Goal: Check status

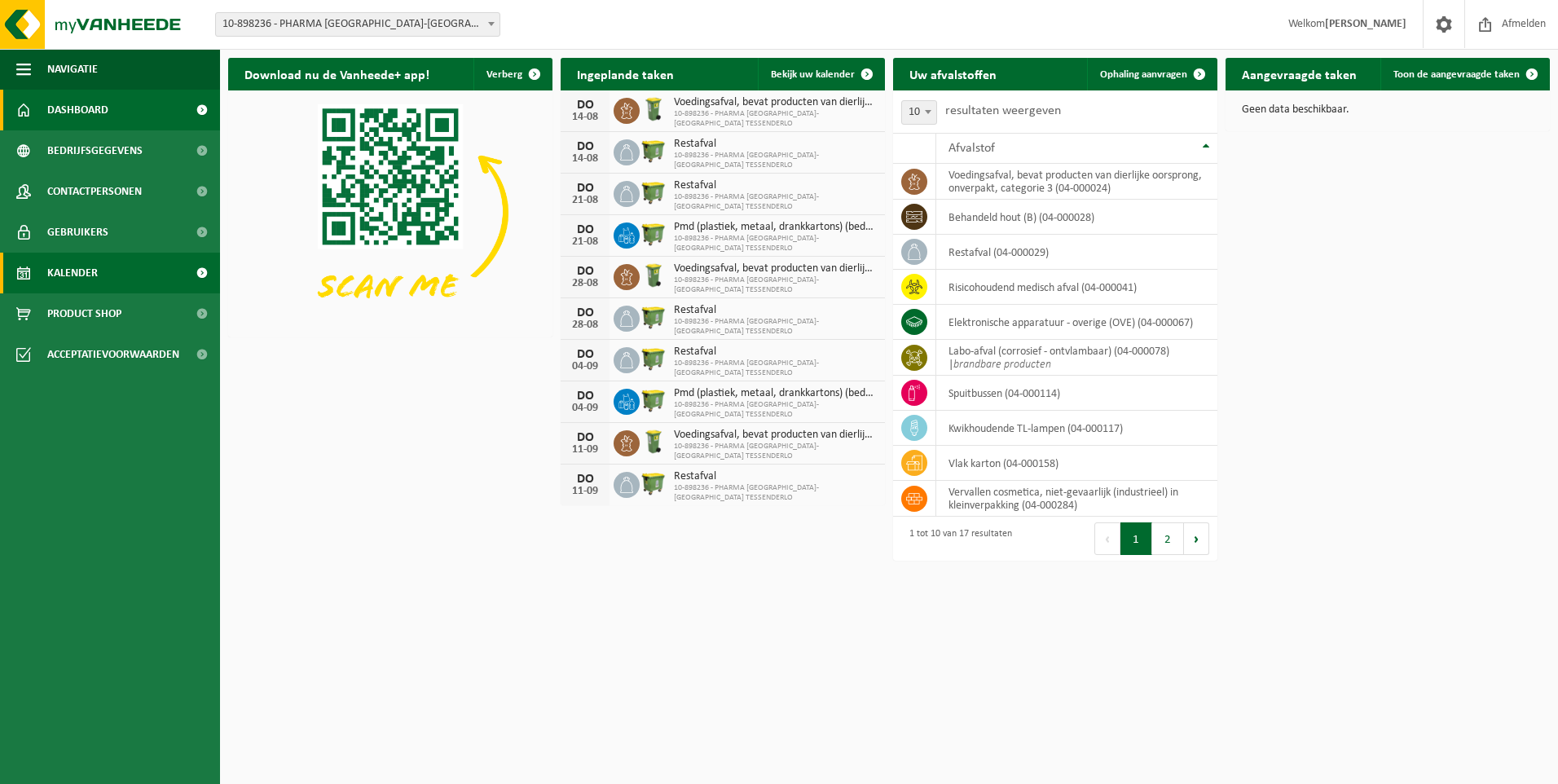
click at [70, 268] on span "Kalender" at bounding box center [72, 273] width 51 height 40
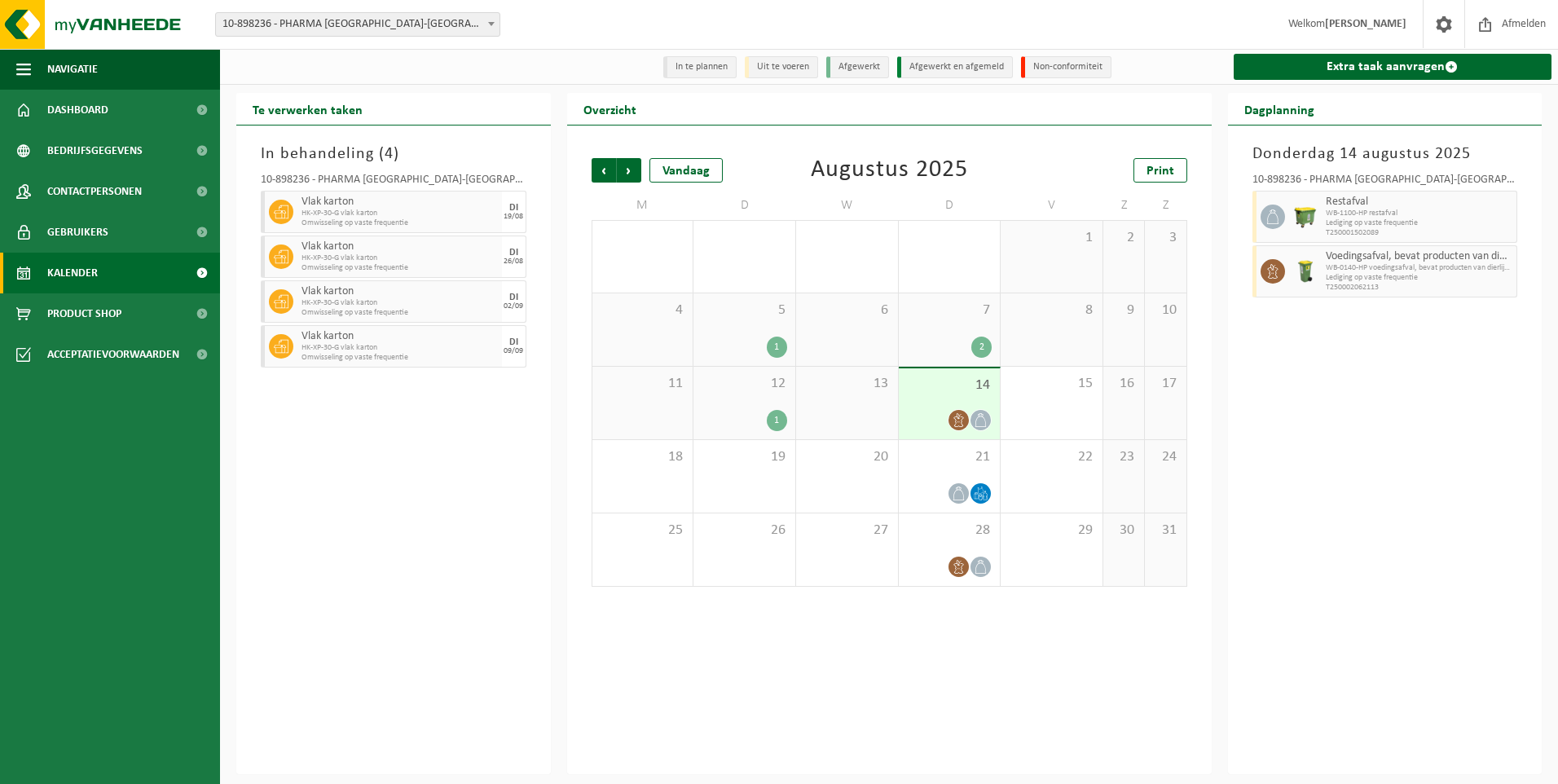
click at [383, 436] on div "In behandeling ( 4 ) 10-898236 - PHARMA BELGIUM-BELMEDIS TESSENDERLO - TESSENDE…" at bounding box center [393, 450] width 314 height 649
click at [612, 174] on span "Vorige" at bounding box center [604, 169] width 24 height 24
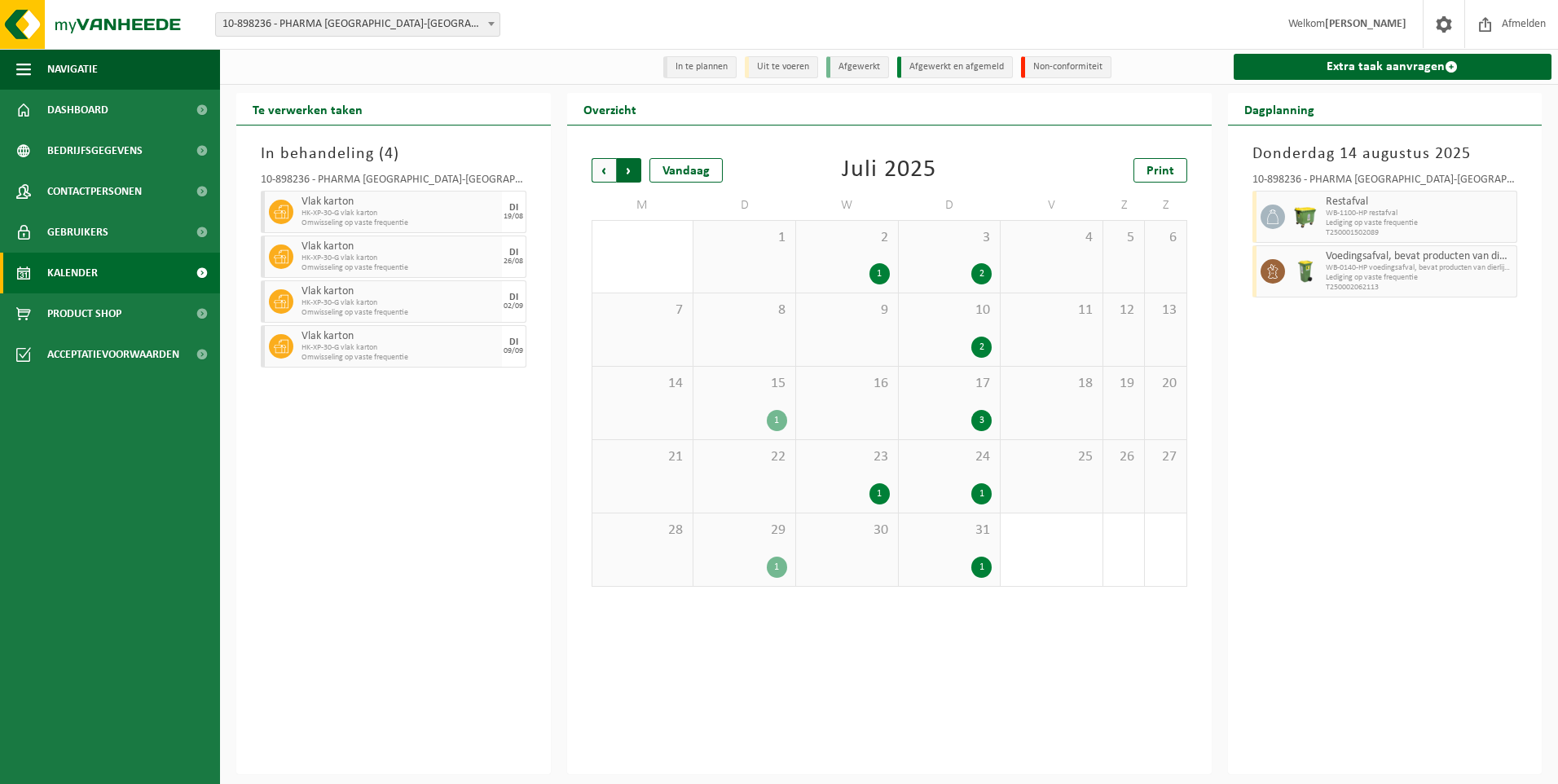
click at [601, 178] on span "Vorige" at bounding box center [604, 169] width 24 height 24
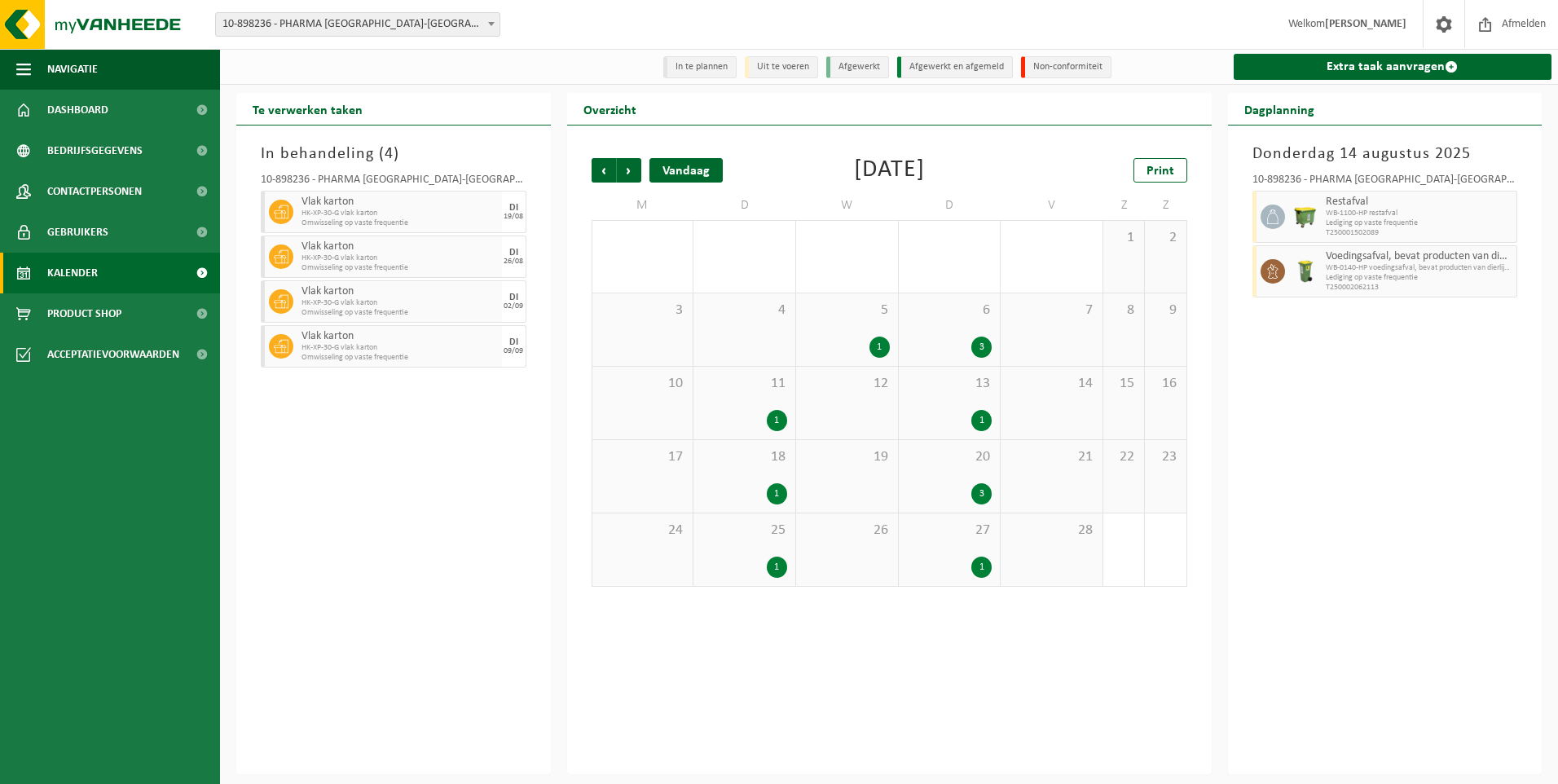
click at [655, 180] on div "Vandaag" at bounding box center [686, 169] width 73 height 24
